Goal: Information Seeking & Learning: Compare options

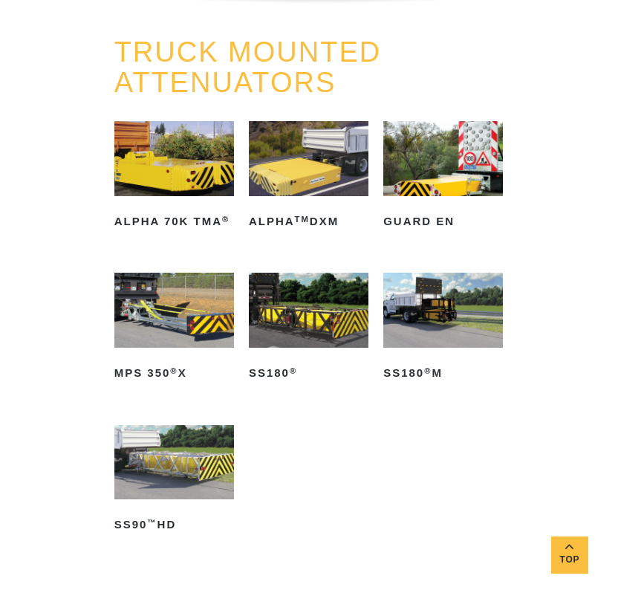
click at [340, 71] on link "TRUCK MOUNTED ATTENUATORS" at bounding box center [248, 67] width 268 height 62
click at [531, 285] on div "TRUCK MOUNTED ATTENUATORS ALPHA 70K TMA ® Read more ALPHA TM DXM Read more GUAR…" at bounding box center [309, 333] width 618 height 593
click at [298, 169] on img at bounding box center [309, 158] width 120 height 75
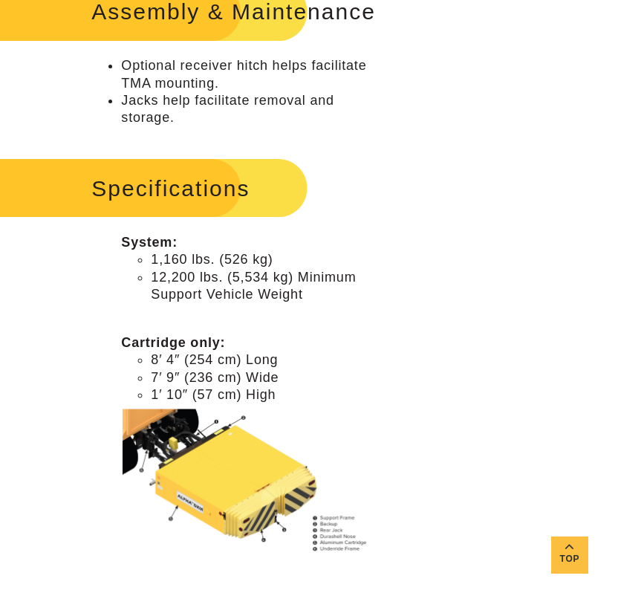
scroll to position [1115, 0]
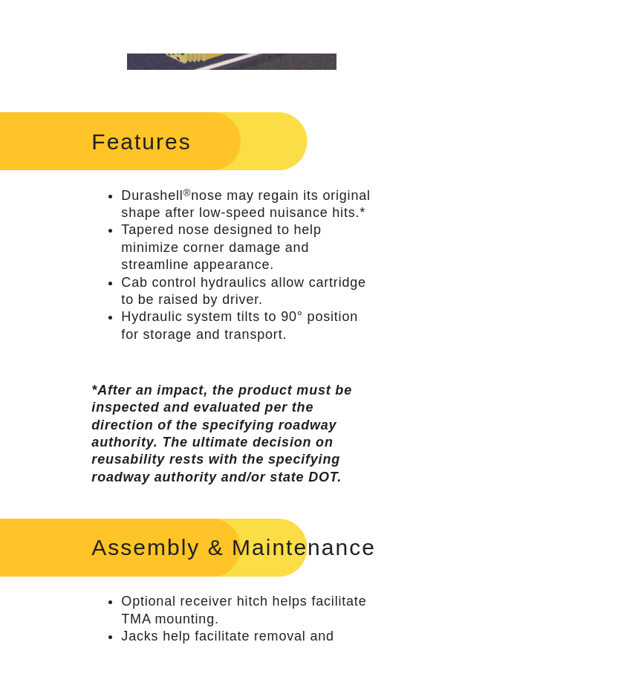
scroll to position [1115, 0]
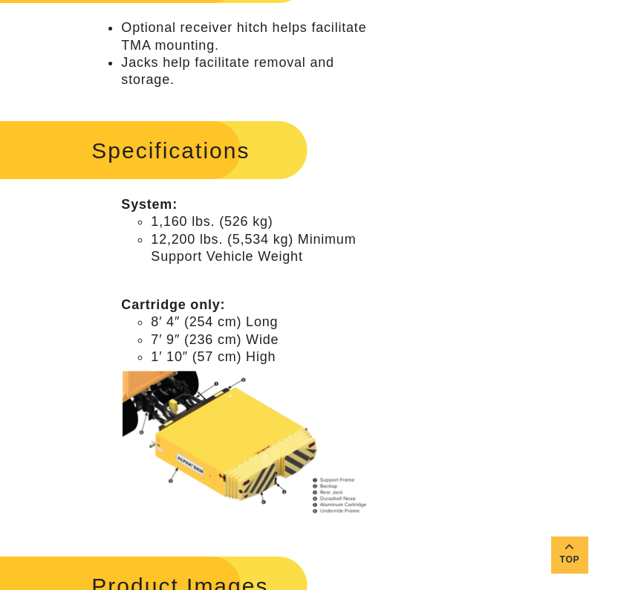
click at [441, 583] on div "**********" at bounding box center [309, 93] width 618 height 2105
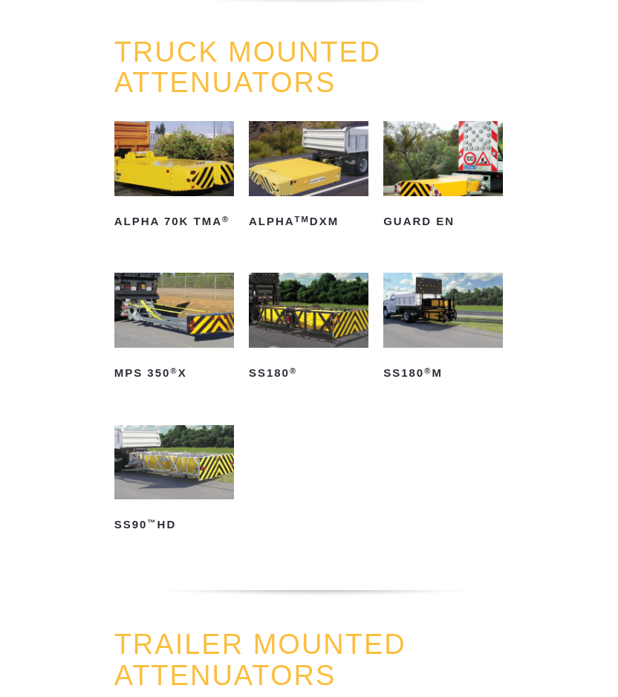
click at [172, 181] on img at bounding box center [174, 158] width 120 height 75
click at [308, 195] on img at bounding box center [309, 158] width 120 height 75
click at [179, 180] on img at bounding box center [174, 158] width 120 height 75
click at [290, 169] on img at bounding box center [309, 158] width 120 height 75
click at [444, 181] on img at bounding box center [443, 158] width 120 height 75
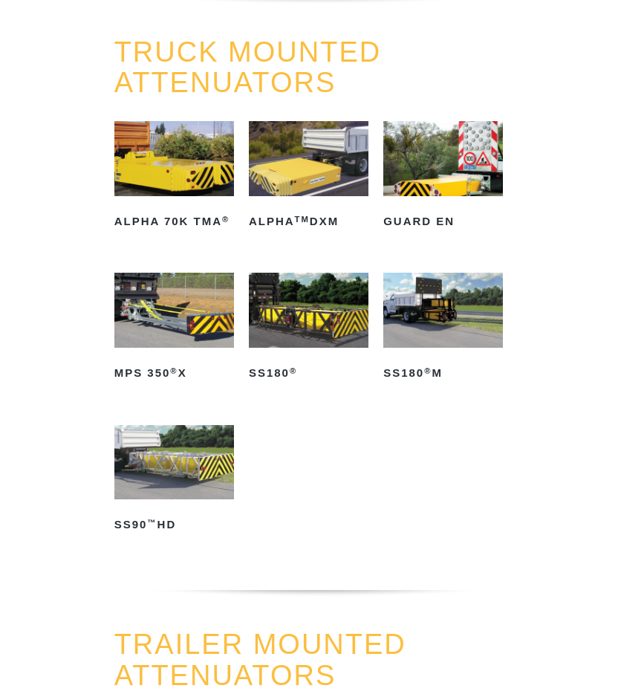
click at [337, 346] on img at bounding box center [309, 310] width 120 height 75
click at [425, 330] on img at bounding box center [443, 310] width 120 height 75
click at [178, 312] on img at bounding box center [174, 310] width 120 height 75
click at [311, 328] on img at bounding box center [309, 310] width 120 height 75
click at [151, 316] on img at bounding box center [174, 310] width 120 height 75
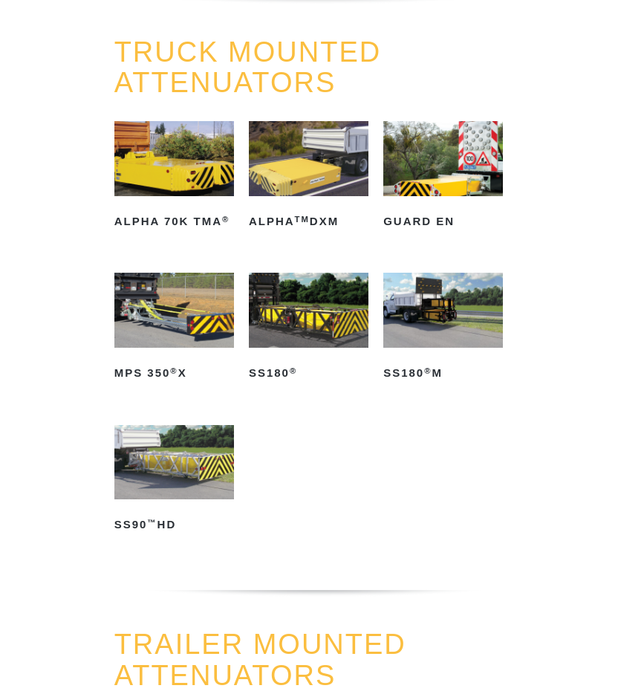
click at [321, 484] on ul "ALPHA 70K TMA ® Read more ALPHA TM DXM Read more GUARD EN Read more MPS 350 ® X…" at bounding box center [309, 349] width 390 height 456
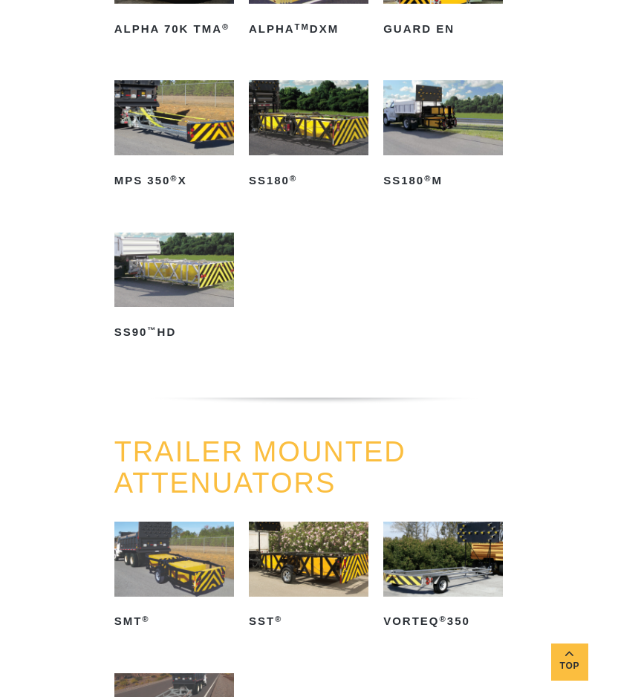
scroll to position [743, 0]
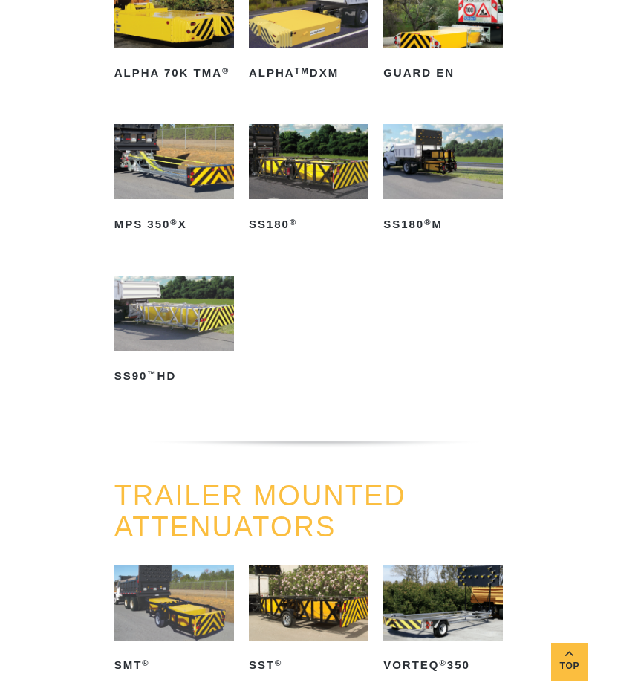
click at [162, 334] on img at bounding box center [174, 313] width 120 height 75
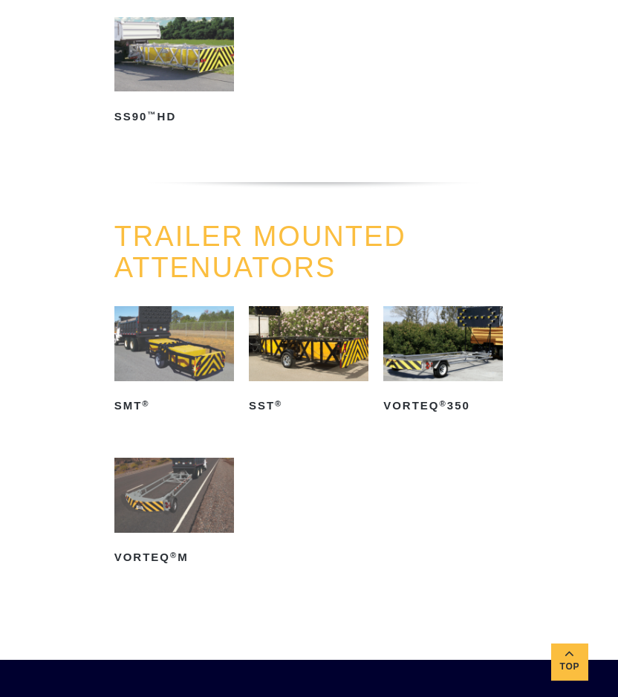
scroll to position [1040, 0]
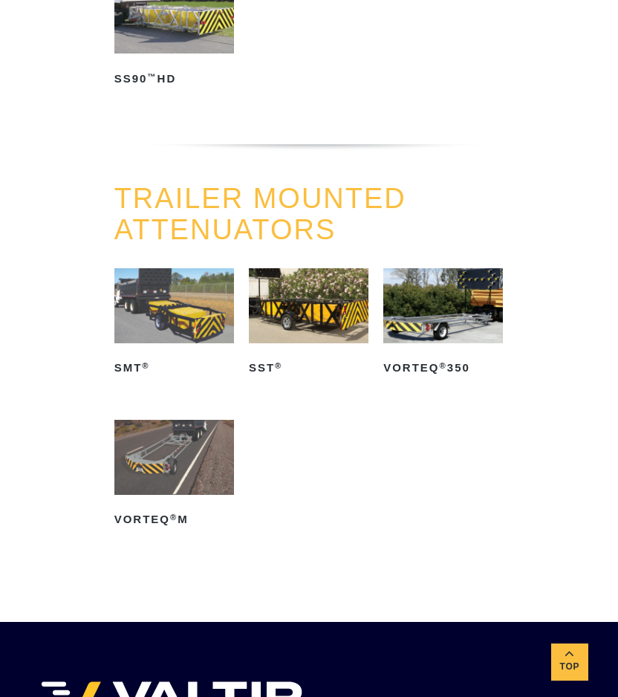
click at [330, 331] on img at bounding box center [309, 305] width 120 height 75
click at [439, 329] on img at bounding box center [443, 305] width 120 height 75
click at [143, 451] on img at bounding box center [174, 457] width 120 height 75
click at [439, 308] on img at bounding box center [443, 305] width 120 height 75
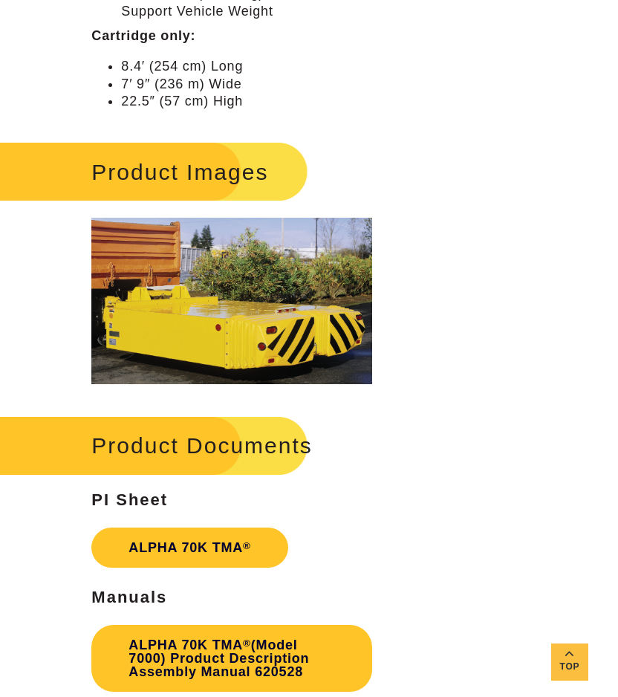
scroll to position [1412, 0]
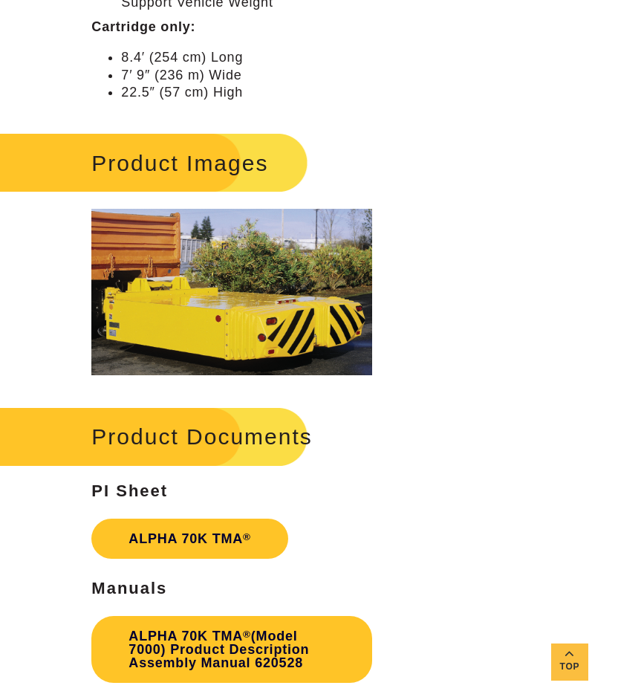
click at [381, 311] on div "**********" at bounding box center [231, 134] width 360 height 2782
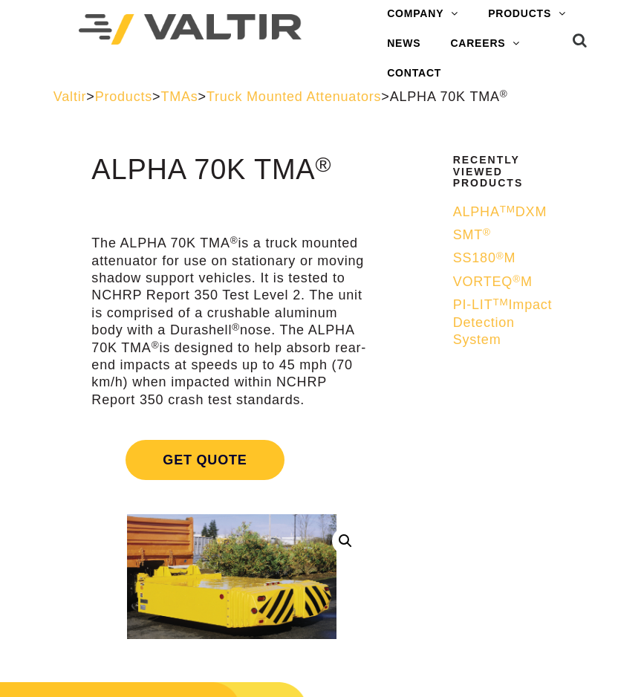
scroll to position [0, 0]
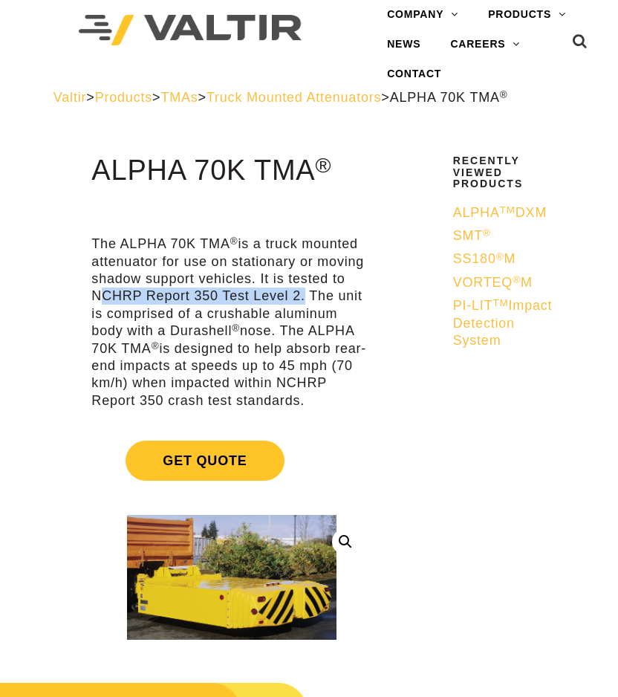
drag, startPoint x: 92, startPoint y: 312, endPoint x: 300, endPoint y: 314, distance: 208.1
click at [300, 314] on p "The ALPHA 70K TMA ® is a truck mounted attenuator for use on stationary or movi…" at bounding box center [231, 323] width 280 height 174
copy p "NCHRP Report 350 Test Level 2"
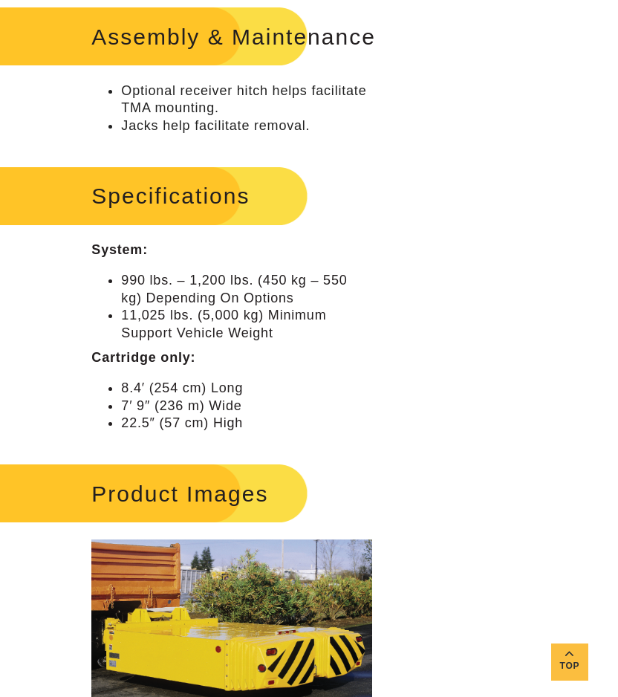
scroll to position [1115, 0]
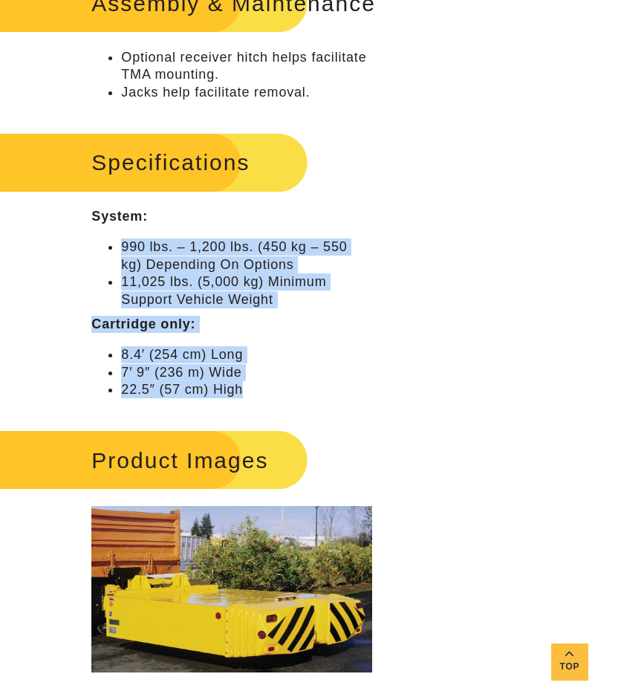
drag, startPoint x: 123, startPoint y: 276, endPoint x: 251, endPoint y: 422, distance: 194.3
click at [251, 399] on div "Specifications System: 990 lbs. – 1,200 lbs. (450 kg – 550 kg) Depending On Opt…" at bounding box center [231, 263] width 280 height 271
copy div "990 lbs. – 1,200 lbs. (450 kg – 550 kg) Depending On Options 11,025 lbs. (5,000…"
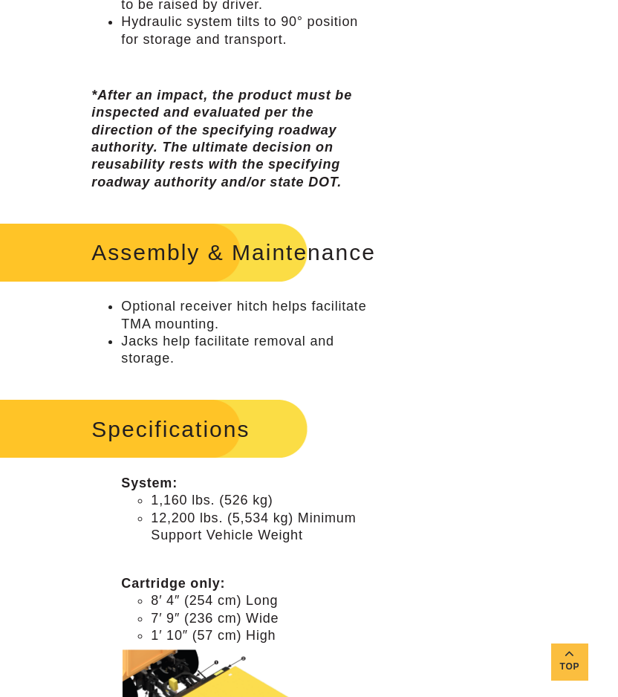
scroll to position [966, 0]
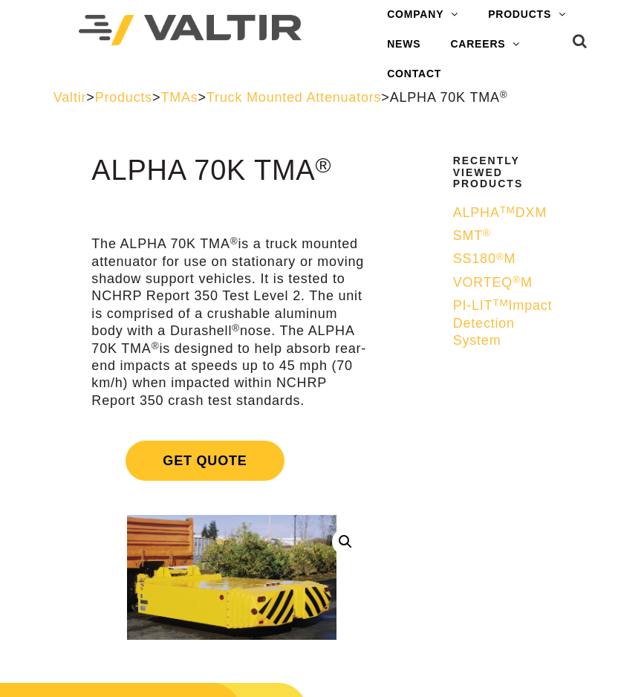
drag, startPoint x: 94, startPoint y: 183, endPoint x: 310, endPoint y: 186, distance: 215.5
click at [310, 186] on h1 "ALPHA 70K TMA ®" at bounding box center [231, 170] width 280 height 31
copy h1 "ALPHA 70K TMA"
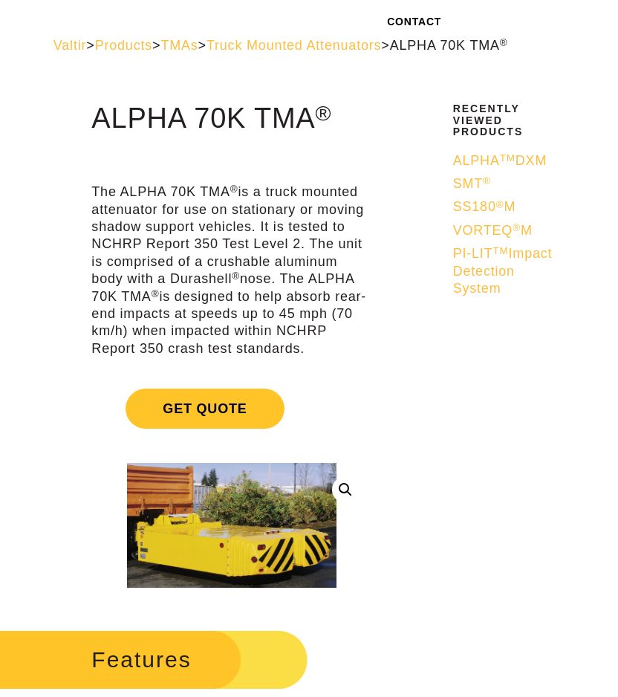
scroll to position [149, 0]
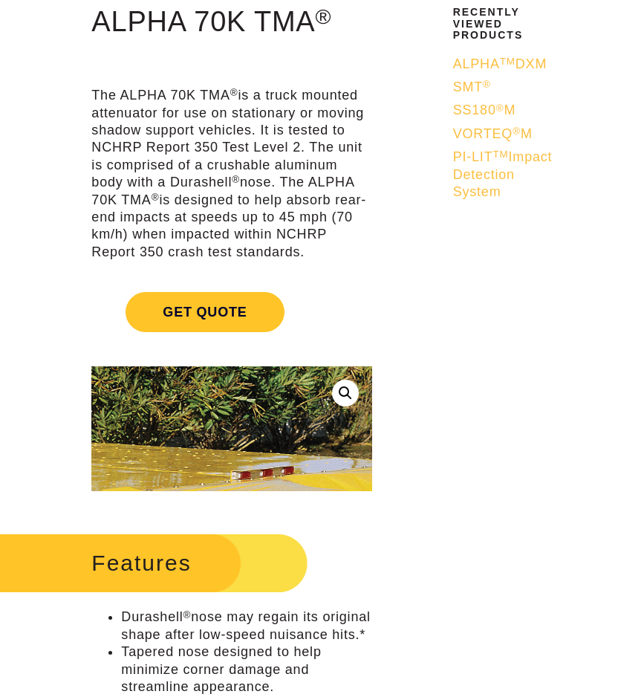
click at [297, 441] on img at bounding box center [98, 444] width 859 height 511
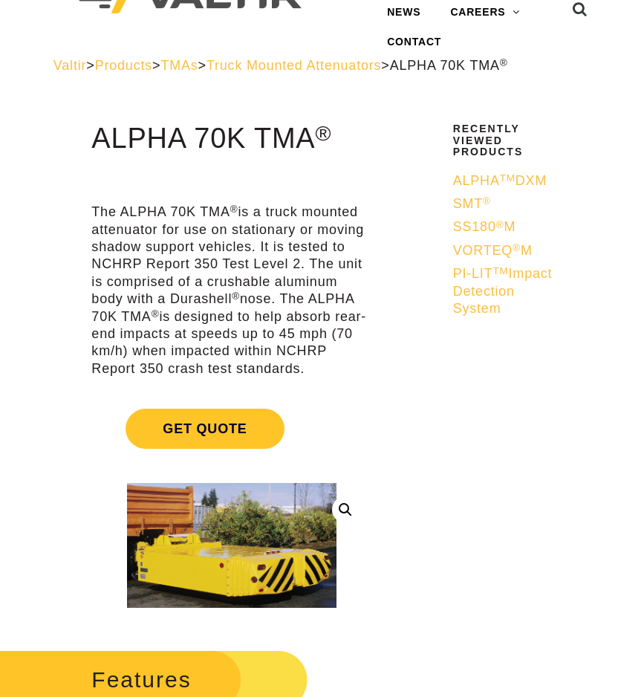
scroll to position [0, 0]
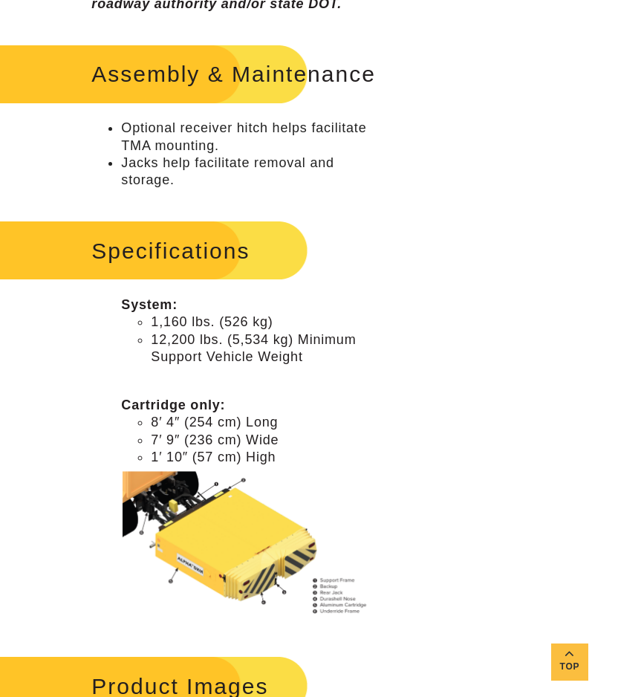
scroll to position [1040, 0]
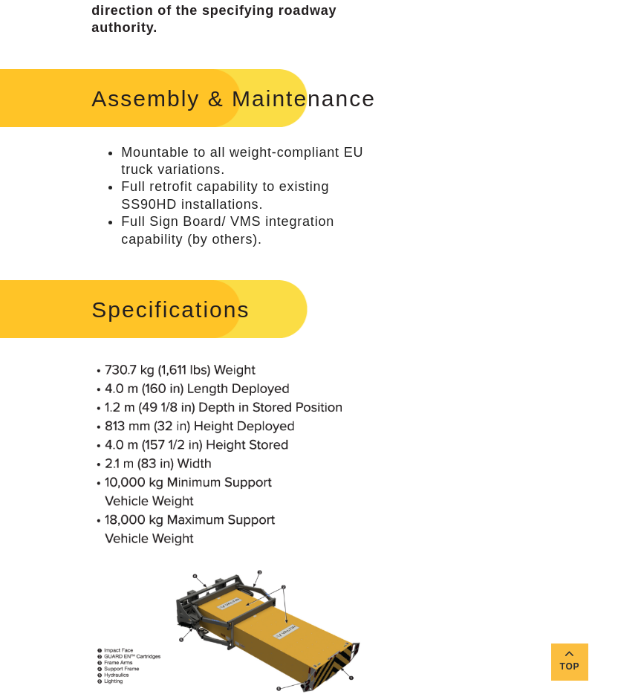
scroll to position [1115, 0]
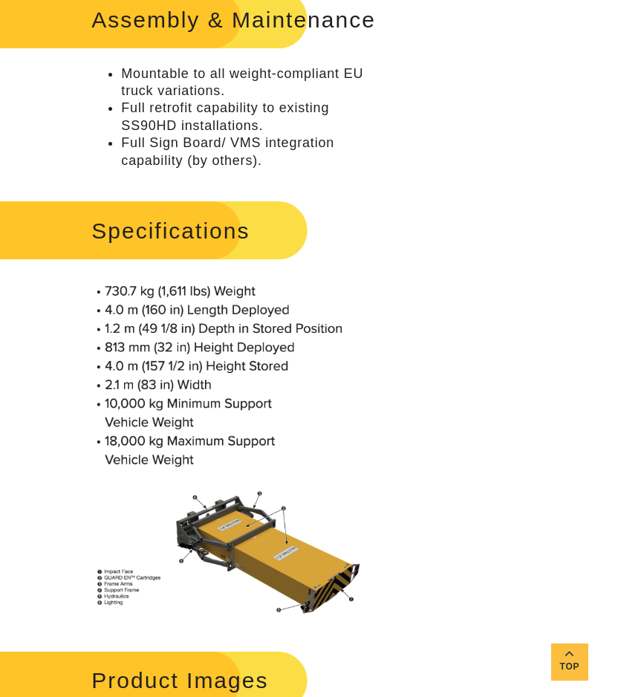
click at [139, 354] on img at bounding box center [231, 375] width 280 height 191
click at [167, 317] on img at bounding box center [231, 375] width 280 height 191
click at [188, 329] on img at bounding box center [231, 375] width 280 height 191
click at [128, 346] on img at bounding box center [231, 375] width 280 height 191
click at [135, 343] on img at bounding box center [231, 375] width 280 height 191
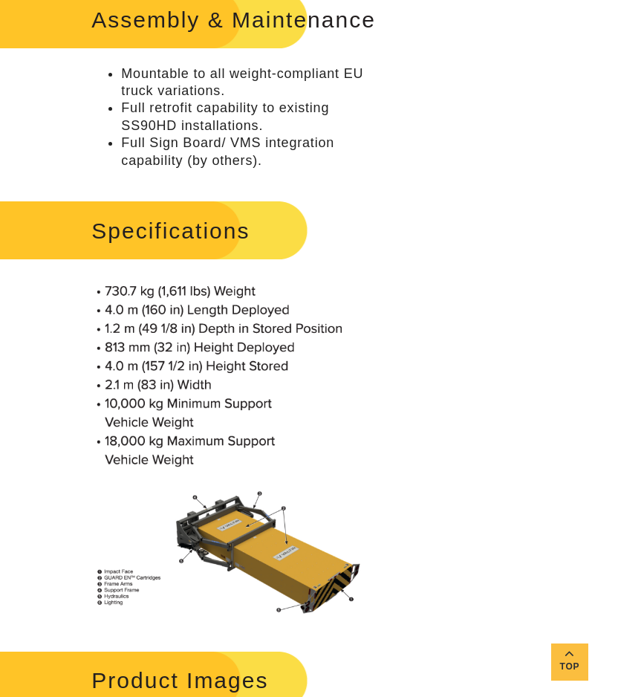
click at [135, 343] on img at bounding box center [231, 375] width 280 height 191
click at [262, 536] on img at bounding box center [231, 547] width 280 height 137
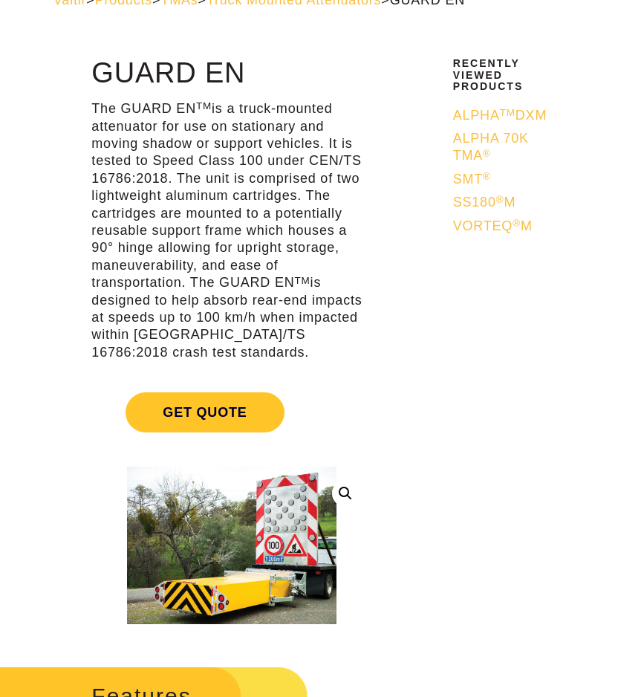
scroll to position [0, 0]
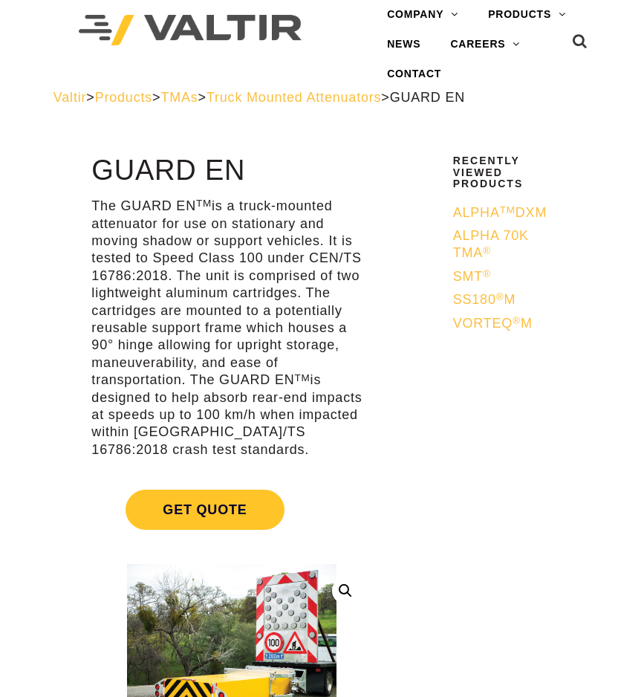
drag, startPoint x: 100, startPoint y: 177, endPoint x: 235, endPoint y: 167, distance: 135.6
click at [235, 167] on h1 "GUARD EN" at bounding box center [231, 170] width 280 height 31
drag, startPoint x: 244, startPoint y: 169, endPoint x: 85, endPoint y: 176, distance: 158.5
copy h1 "GUARD EN"
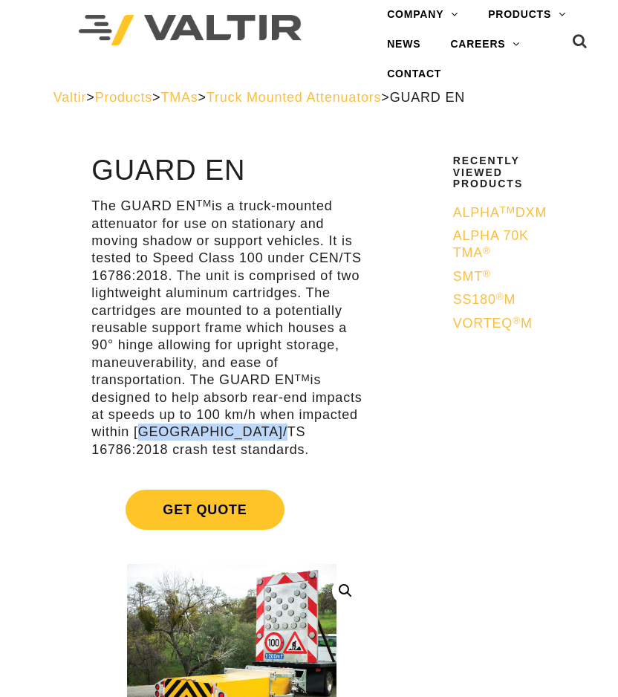
drag, startPoint x: 135, startPoint y: 432, endPoint x: 268, endPoint y: 427, distance: 133.1
click at [268, 427] on p "The GUARD EN TM is a truck-mounted attenuator for use on stationary and moving …" at bounding box center [231, 328] width 280 height 261
copy p "CEN/TS 16786:2018"
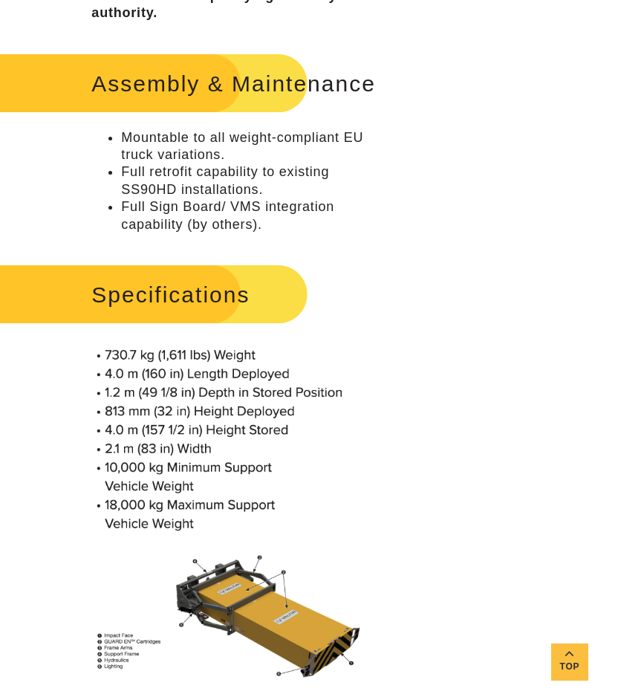
scroll to position [1115, 0]
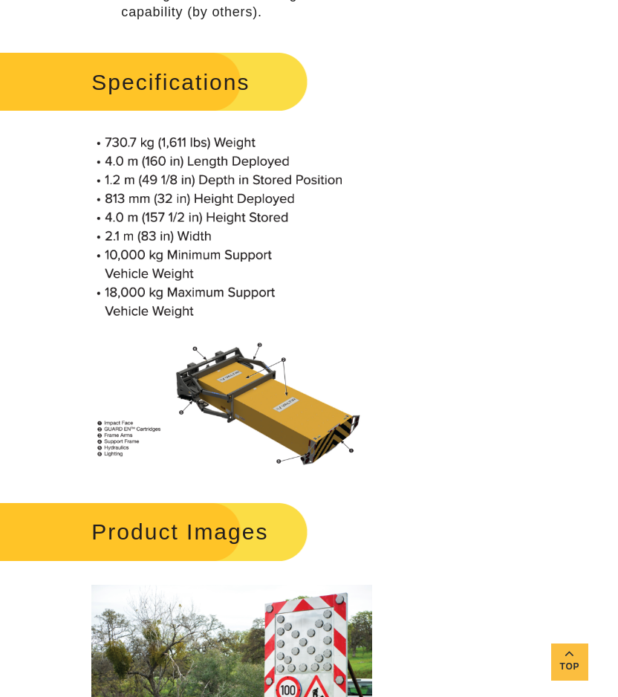
click at [510, 455] on div "**********" at bounding box center [309, 118] width 618 height 2453
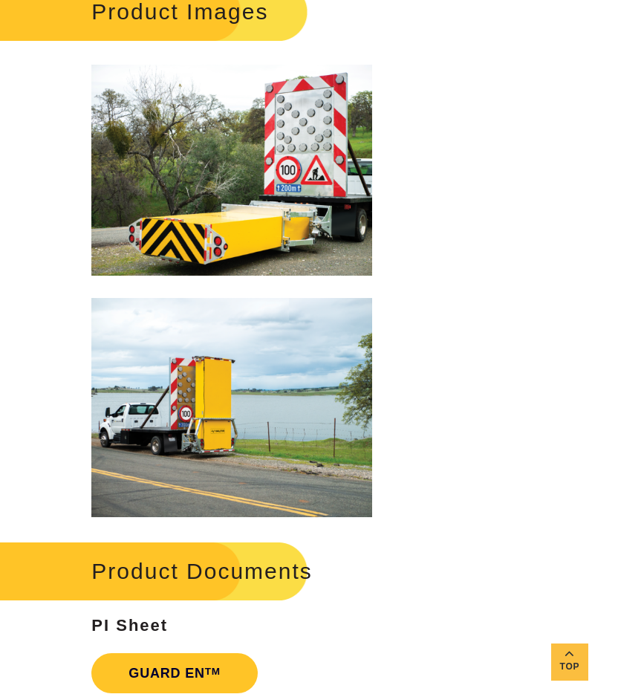
scroll to position [1709, 0]
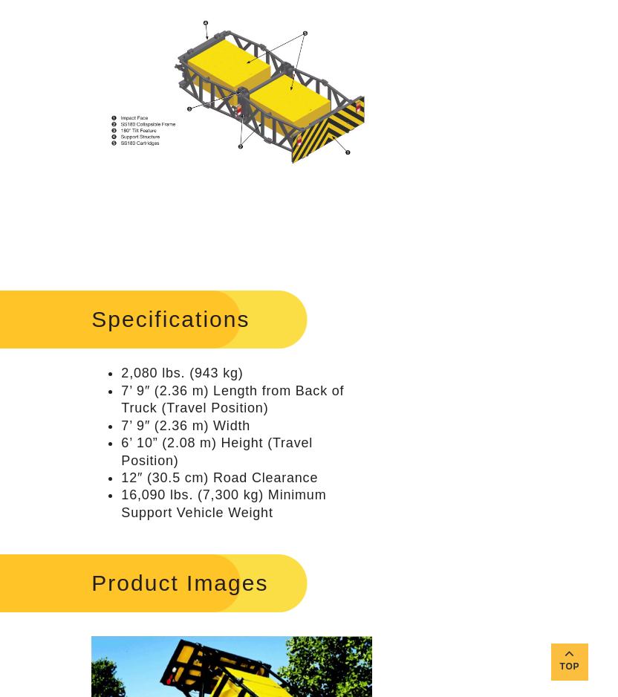
scroll to position [1412, 0]
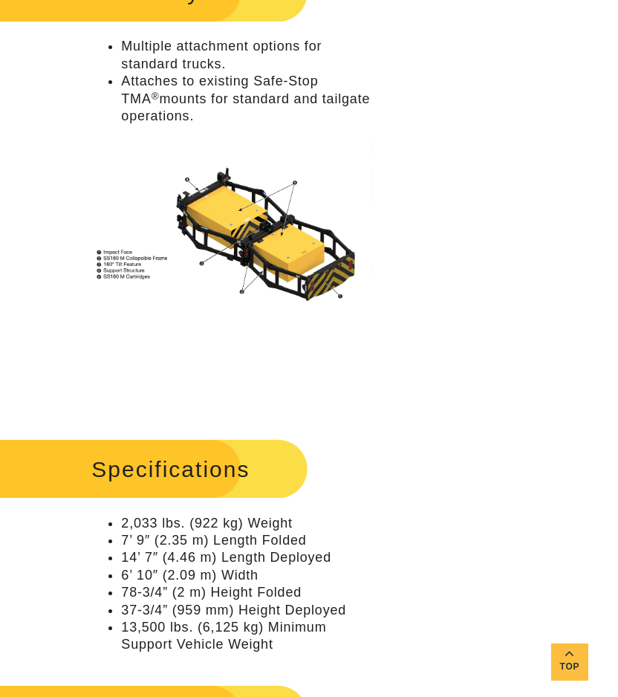
scroll to position [1263, 0]
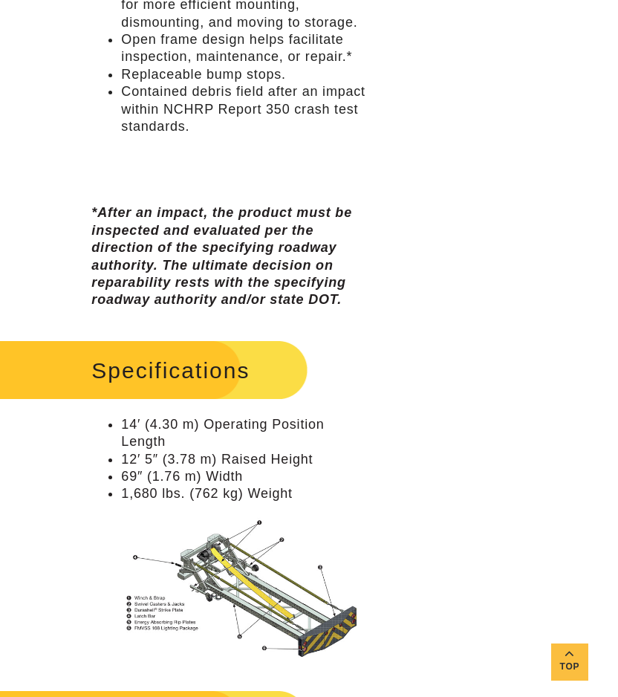
scroll to position [1263, 0]
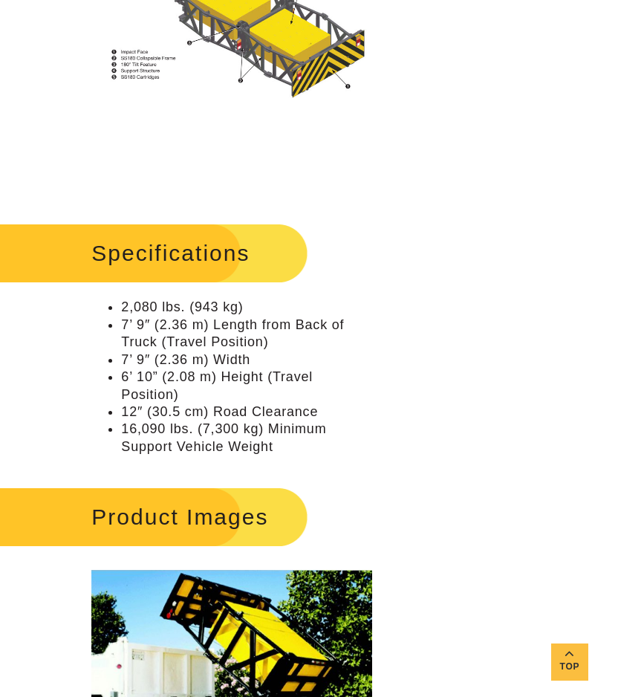
scroll to position [1486, 0]
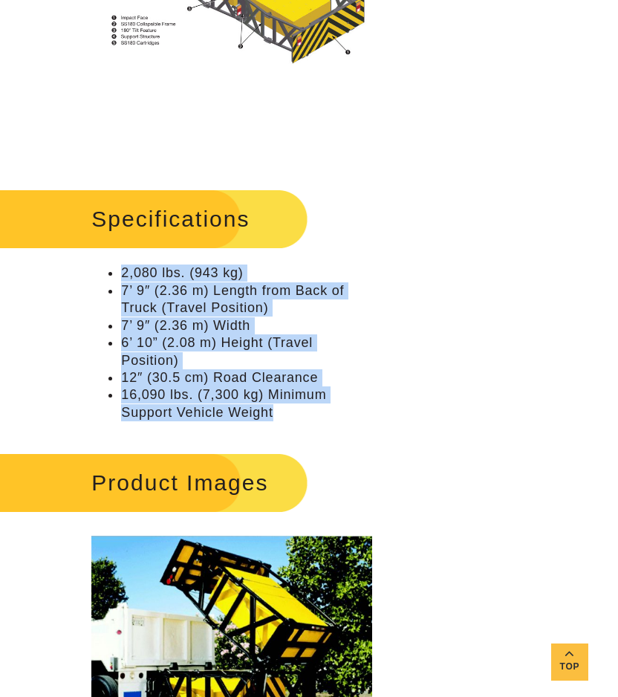
drag, startPoint x: 280, startPoint y: 417, endPoint x: 117, endPoint y: 272, distance: 218.5
click at [117, 273] on ul "2,080 lbs. (943 kg) 7’ 9″ (2.36 m) Length from Back of Truck (Travel Position) …" at bounding box center [231, 343] width 280 height 157
copy ul "2,080 lbs. (943 kg) 7’ 9″ (2.36 m) Length from Back of Truck (Travel Position) …"
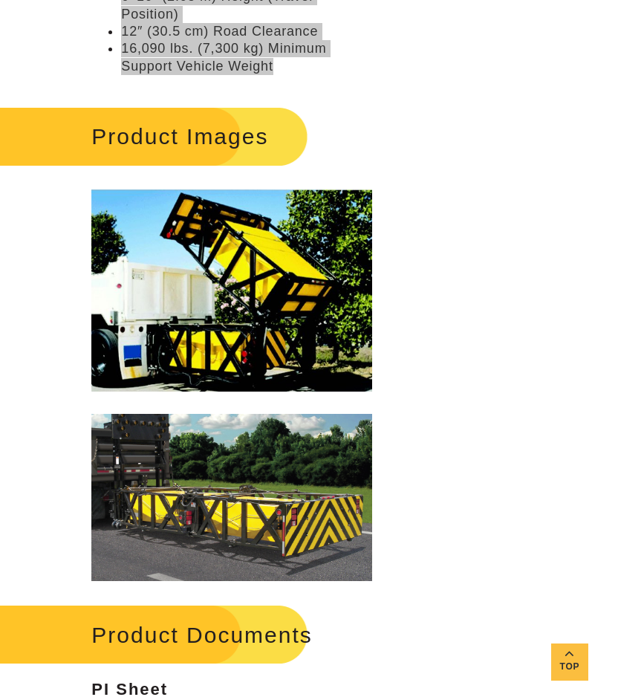
scroll to position [1858, 0]
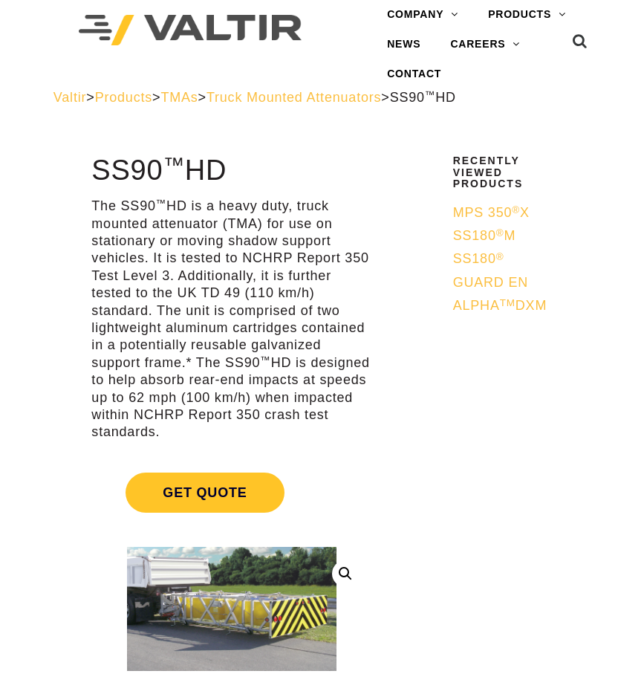
drag, startPoint x: 193, startPoint y: 430, endPoint x: 85, endPoint y: 200, distance: 254.0
click at [166, 290] on p "The SS90 ™ HD is a heavy duty, truck mounted attenuator (TMA) for use on statio…" at bounding box center [231, 320] width 280 height 244
drag, startPoint x: 92, startPoint y: 169, endPoint x: 248, endPoint y: 166, distance: 156.1
click at [248, 166] on h1 "SS90 ™ HD" at bounding box center [231, 170] width 280 height 31
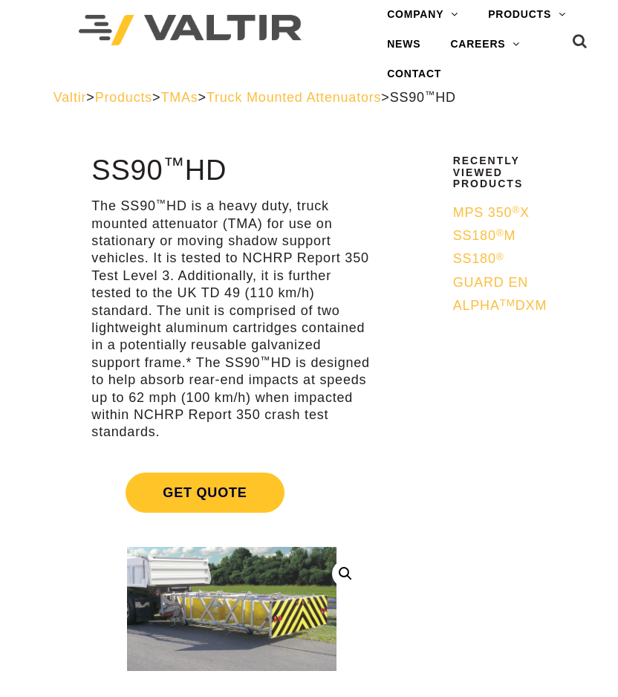
copy h1 "SS90 ™ HD"
drag, startPoint x: 203, startPoint y: 415, endPoint x: 326, endPoint y: 412, distance: 123.4
click at [326, 412] on p "The SS90 ™ HD is a heavy duty, truck mounted attenuator (TMA) for use on statio…" at bounding box center [231, 320] width 280 height 244
copy p "NCHRP Report 350"
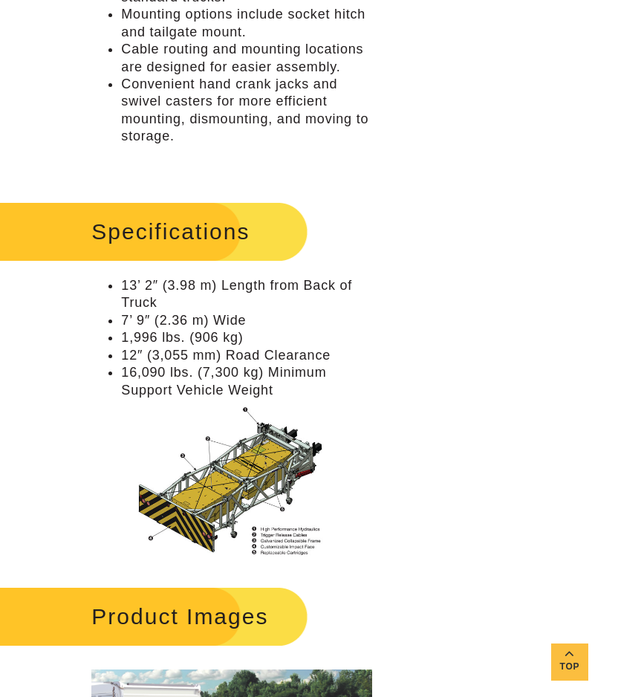
scroll to position [1635, 0]
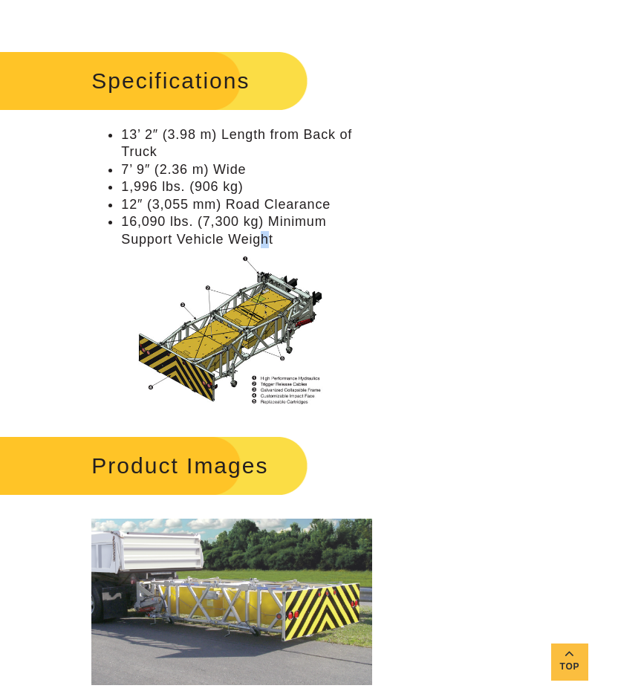
click at [264, 234] on li "16,090 lbs. (7,300 kg) Minimum Support Vehicle Weight" at bounding box center [246, 230] width 250 height 35
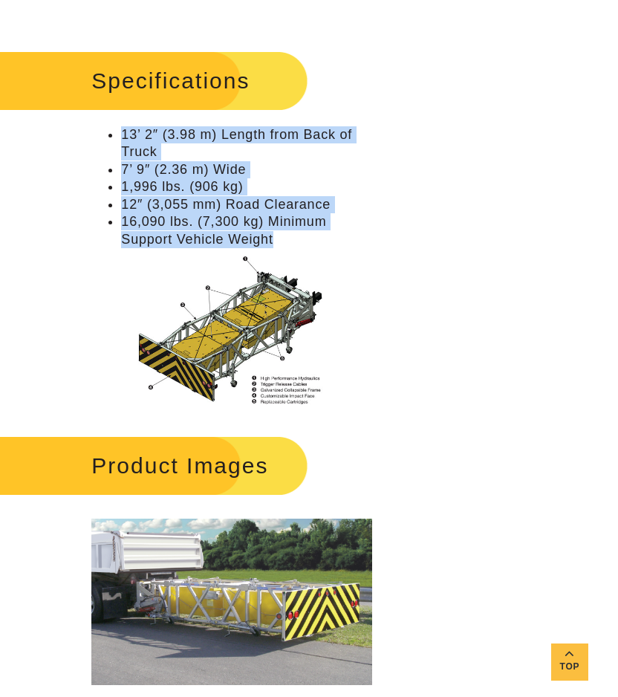
drag, startPoint x: 275, startPoint y: 236, endPoint x: 119, endPoint y: 133, distance: 186.7
click at [119, 133] on ul "13’ 2″ (3.98 m) Length from Back of Truck 7’ 9″ (2.36 m) Wide 1,996 lbs. (906 k…" at bounding box center [231, 187] width 280 height 122
copy ul "13’ 2″ (3.98 m) Length from Back of Truck 7’ 9″ (2.36 m) Wide 1,996 lbs. (906 k…"
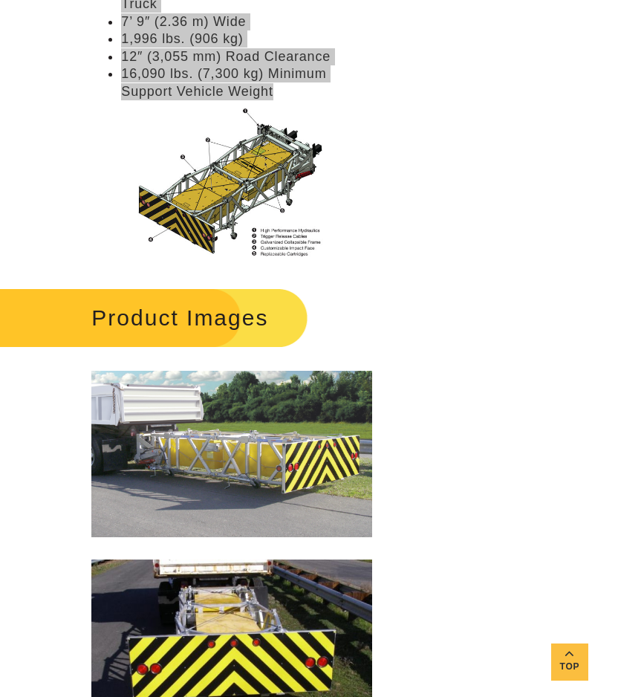
scroll to position [1784, 0]
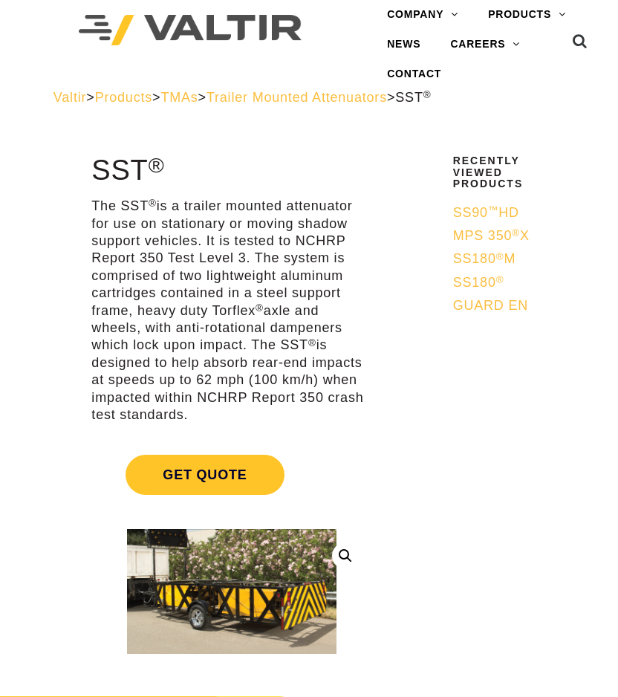
drag, startPoint x: 92, startPoint y: 175, endPoint x: 146, endPoint y: 173, distance: 54.3
click at [146, 173] on h1 "SST ®" at bounding box center [231, 170] width 280 height 31
copy h1 "SST"
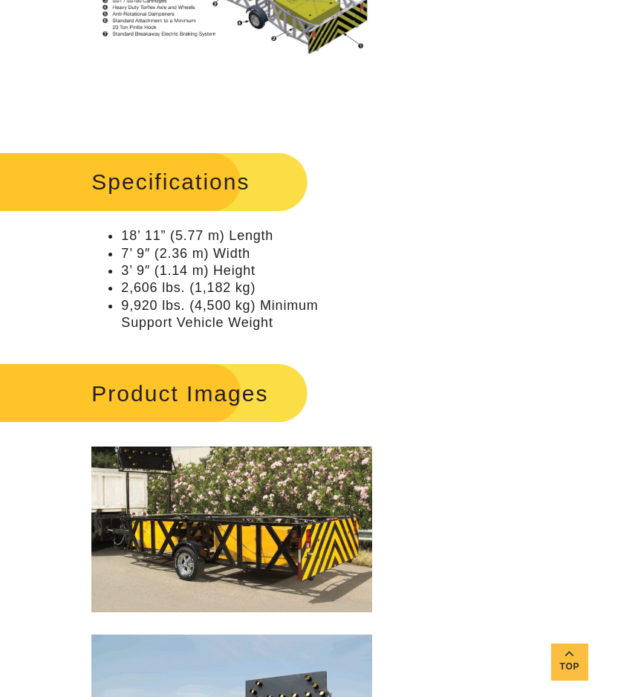
scroll to position [1486, 0]
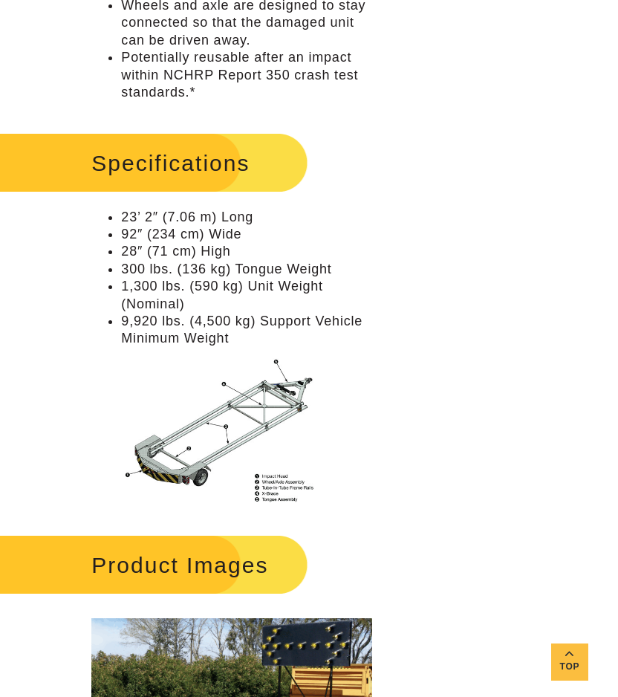
scroll to position [1040, 0]
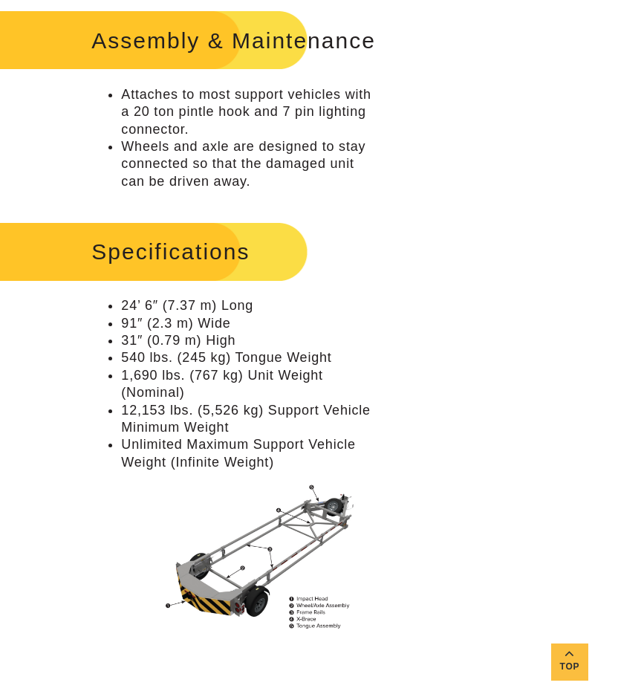
scroll to position [1115, 0]
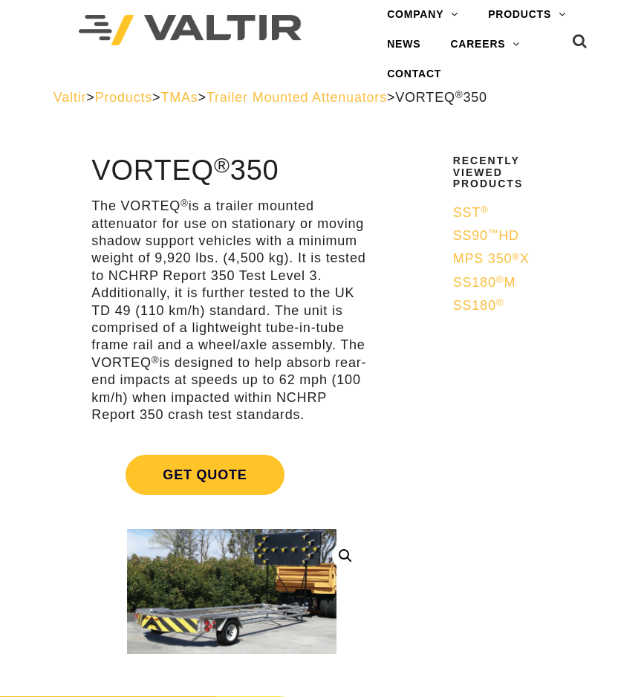
drag, startPoint x: 241, startPoint y: 169, endPoint x: 285, endPoint y: 176, distance: 45.2
click at [285, 176] on h1 "VORTEQ ® 350" at bounding box center [231, 170] width 280 height 31
copy h1 "350"
drag, startPoint x: 279, startPoint y: 395, endPoint x: 161, endPoint y: 423, distance: 121.3
click at [161, 423] on p "The VORTEQ ® is a trailer mounted attenuator for use on stationary or moving sh…" at bounding box center [231, 311] width 280 height 226
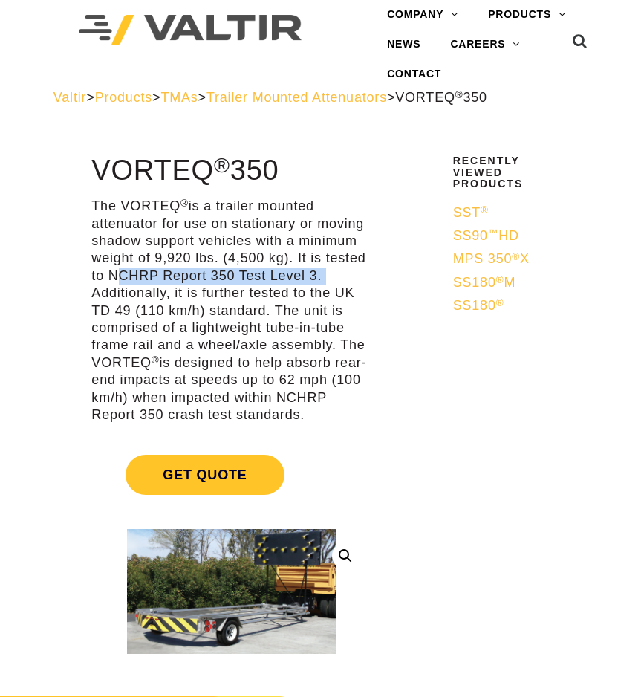
drag, startPoint x: 109, startPoint y: 275, endPoint x: 323, endPoint y: 281, distance: 214.9
click at [323, 281] on p "The VORTEQ ® is a trailer mounted attenuator for use on stationary or moving sh…" at bounding box center [231, 311] width 280 height 226
copy p "NCHRP Report 350 Test Level 3."
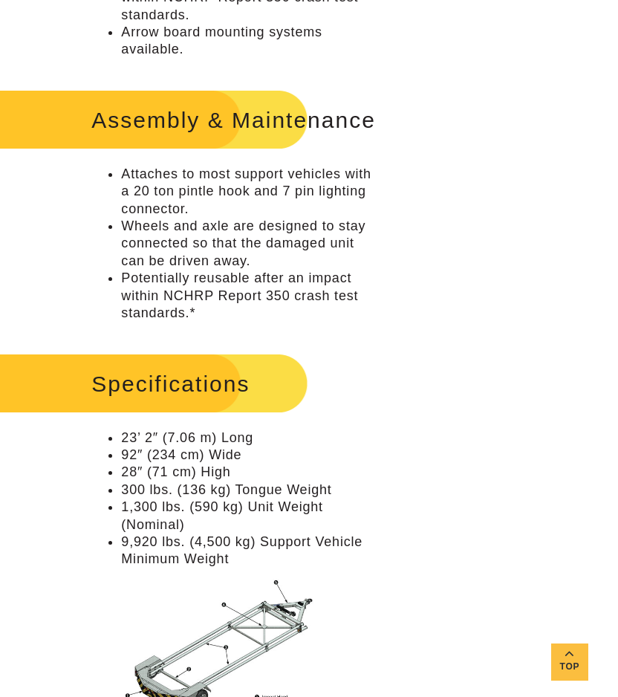
scroll to position [966, 0]
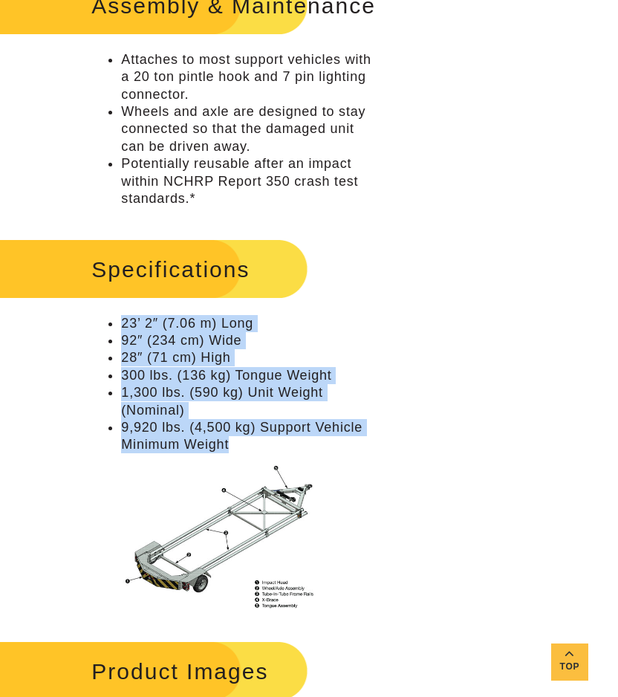
drag, startPoint x: 231, startPoint y: 441, endPoint x: 124, endPoint y: 322, distance: 160.5
click at [124, 322] on ul "23’ 2″ (7.06 m) Long 92″ (234 cm) Wide 28″ (71 cm) High 300 lbs. (136 kg) Tongu…" at bounding box center [231, 384] width 280 height 139
copy ul "23’ 2″ (7.06 m) Long 92″ (234 cm) Wide 28″ (71 cm) High 300 lbs. (136 kg) Tongu…"
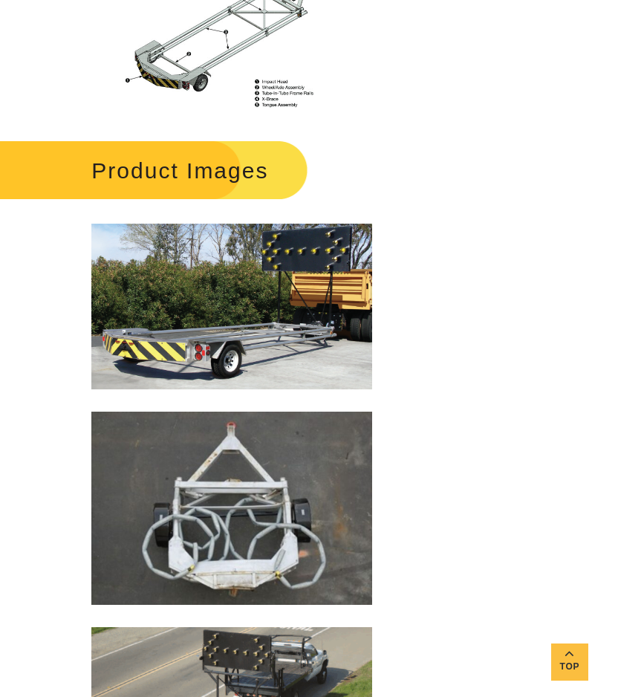
scroll to position [1486, 0]
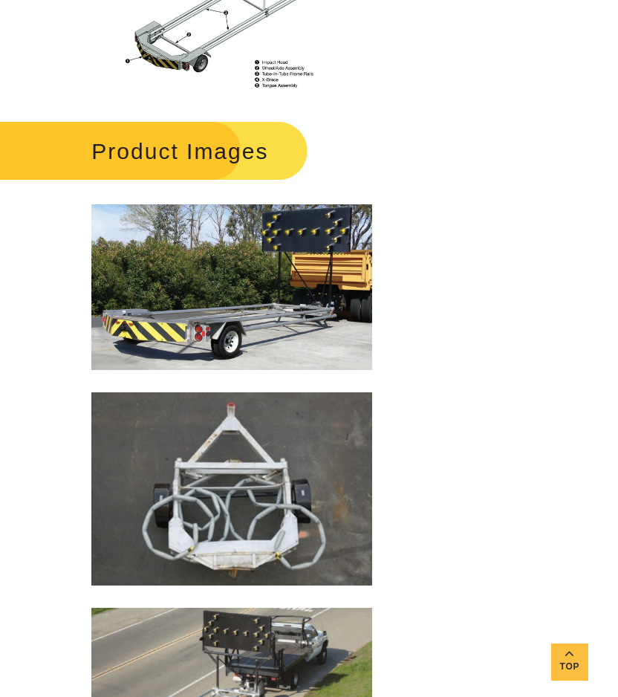
drag, startPoint x: 503, startPoint y: 372, endPoint x: 519, endPoint y: 389, distance: 22.6
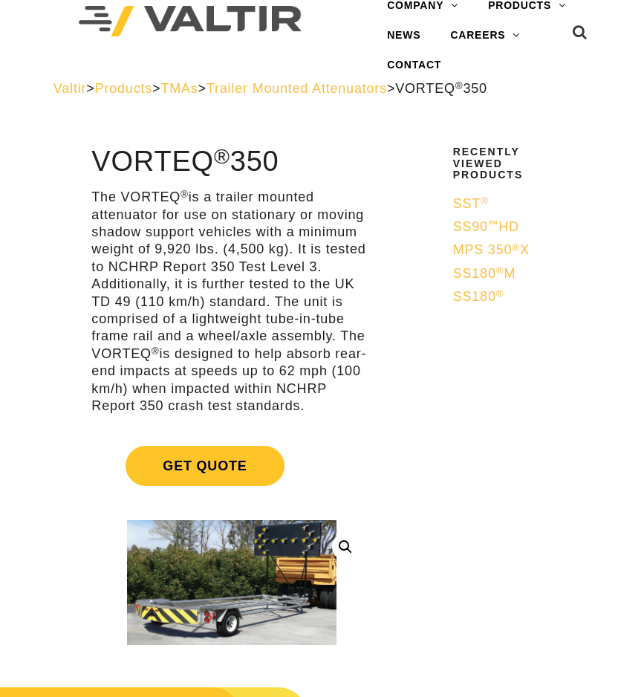
scroll to position [0, 0]
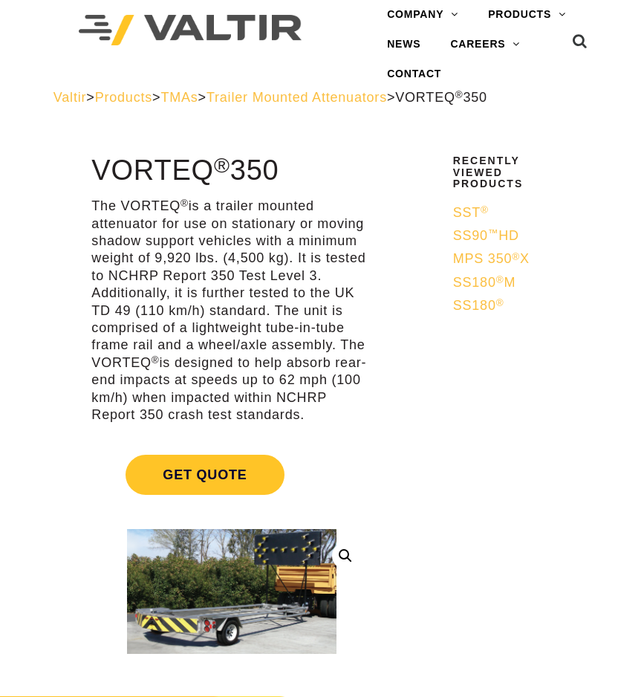
click at [139, 98] on span "Products" at bounding box center [123, 97] width 57 height 15
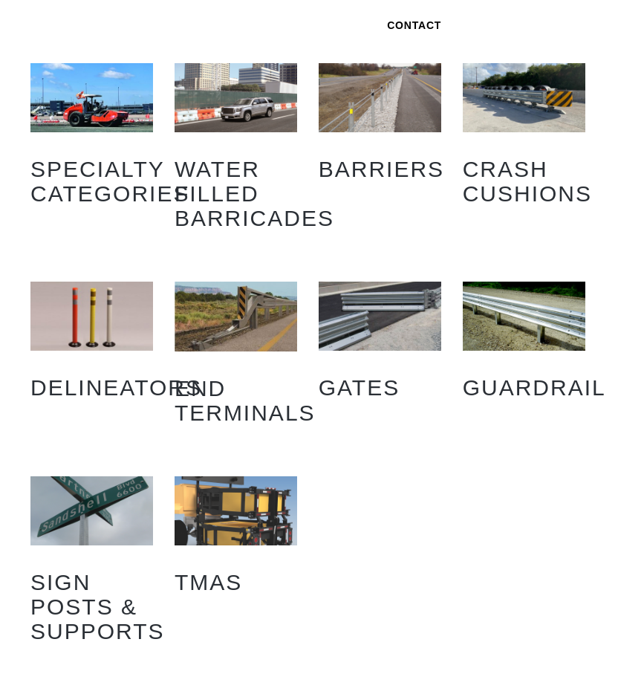
scroll to position [74, 0]
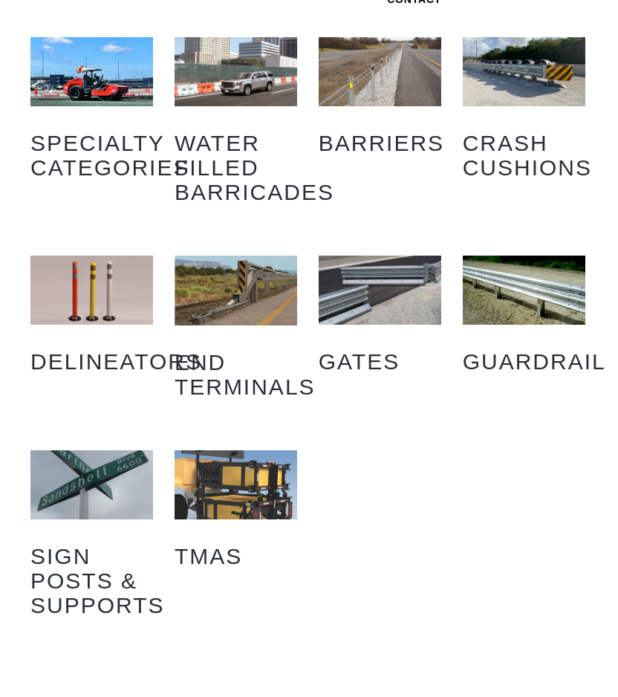
click at [253, 272] on img "Visit product category End Terminals" at bounding box center [236, 291] width 123 height 70
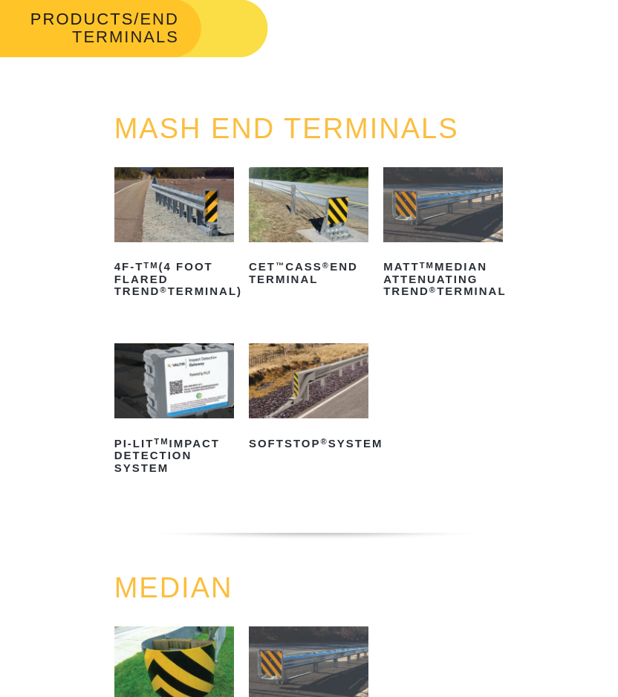
scroll to position [520, 0]
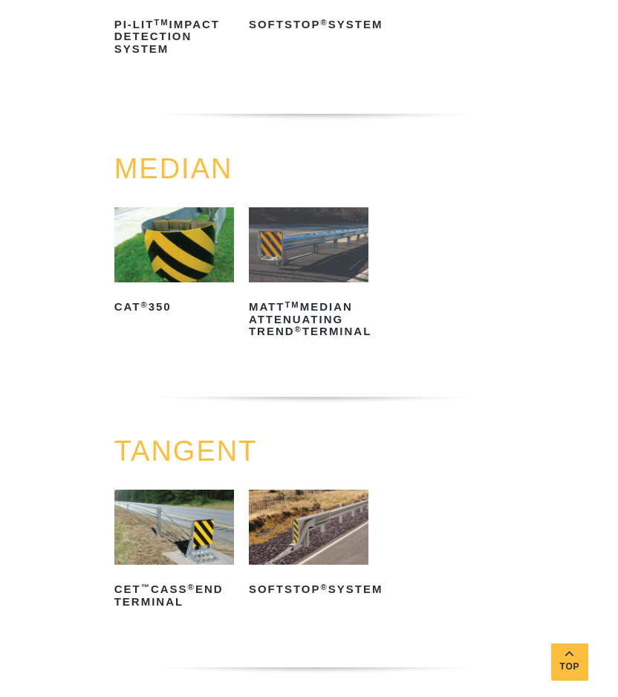
click at [444, 266] on ul "CAT ® 350 Read more MATT TM Median Attenuating TREND ® Terminal Read more" at bounding box center [309, 295] width 390 height 176
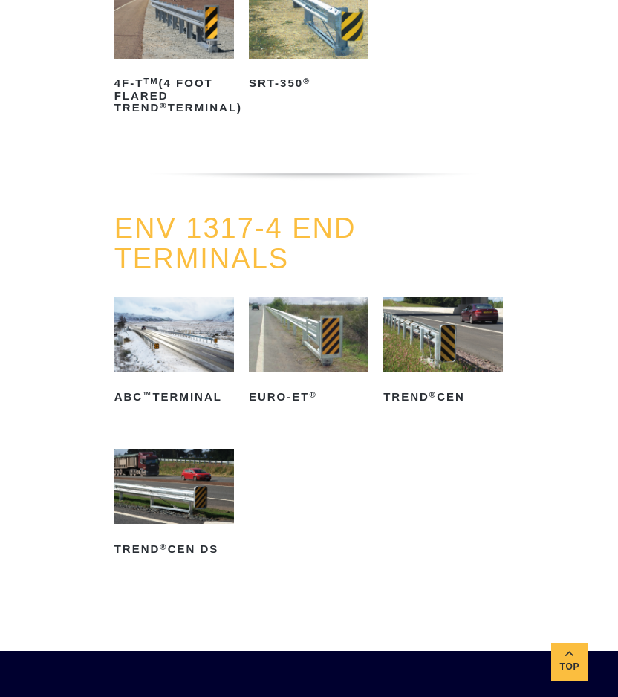
scroll to position [1263, 0]
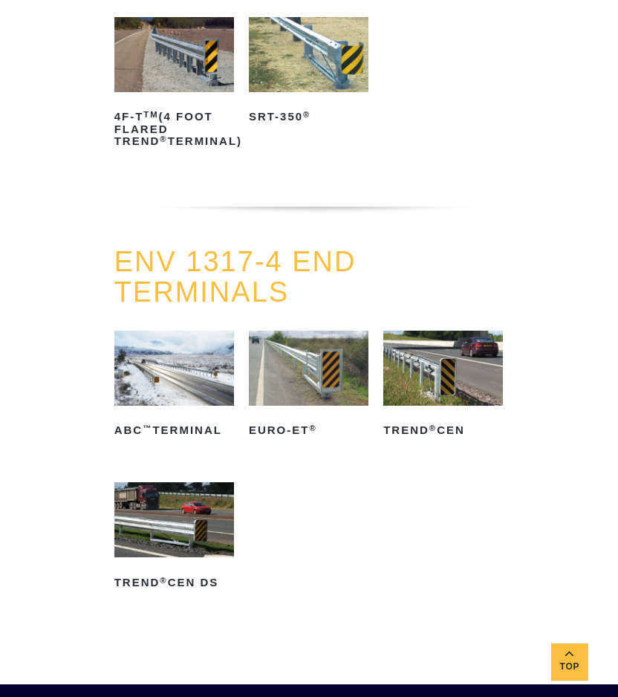
click at [172, 381] on img at bounding box center [174, 368] width 120 height 75
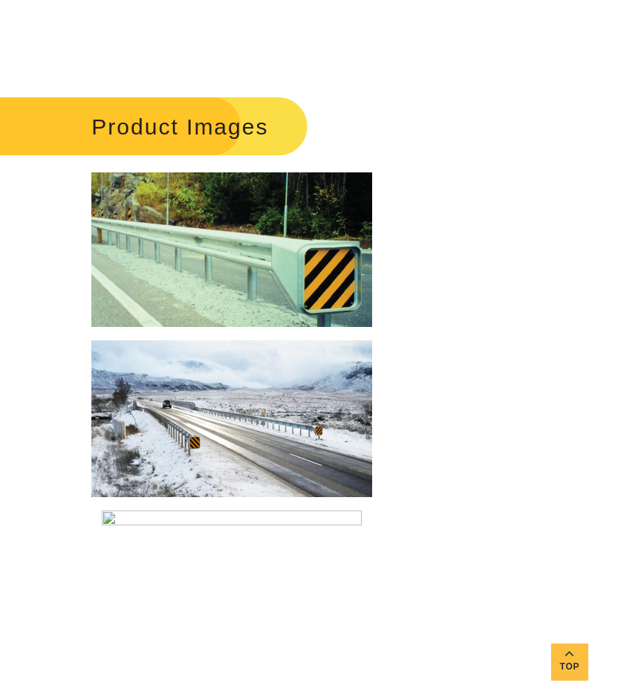
scroll to position [1635, 0]
